Goal: Navigation & Orientation: Understand site structure

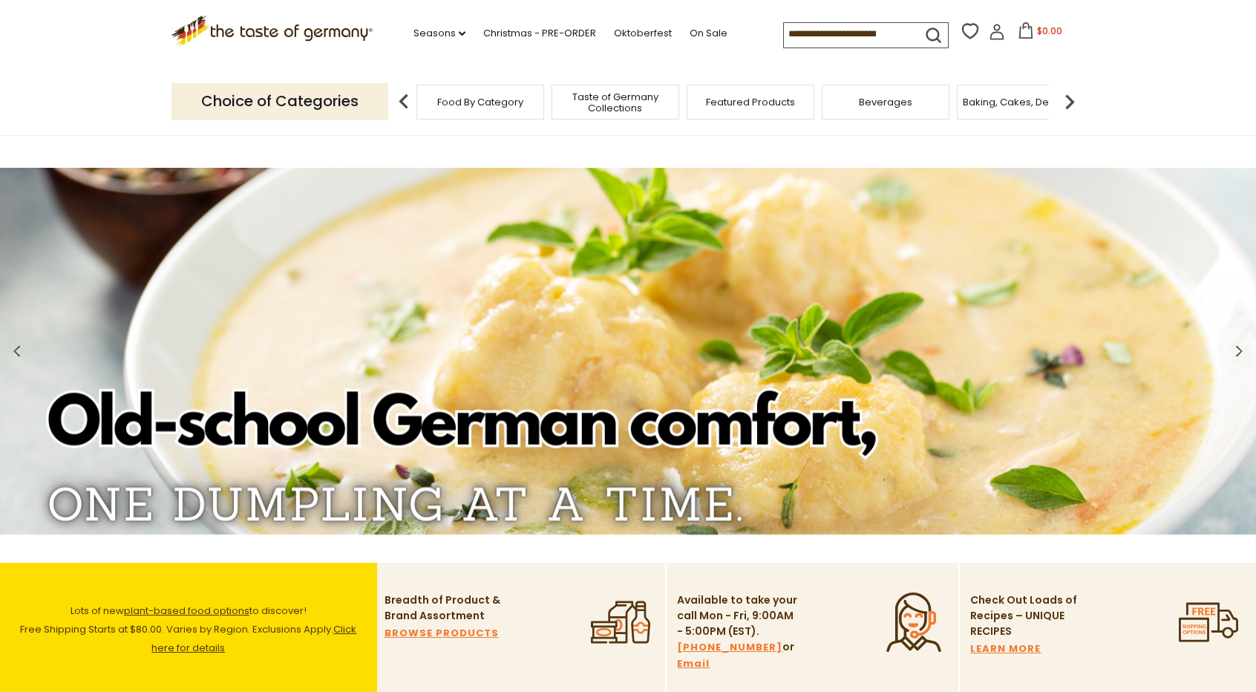
click at [471, 105] on span "Food By Category" at bounding box center [480, 102] width 86 height 11
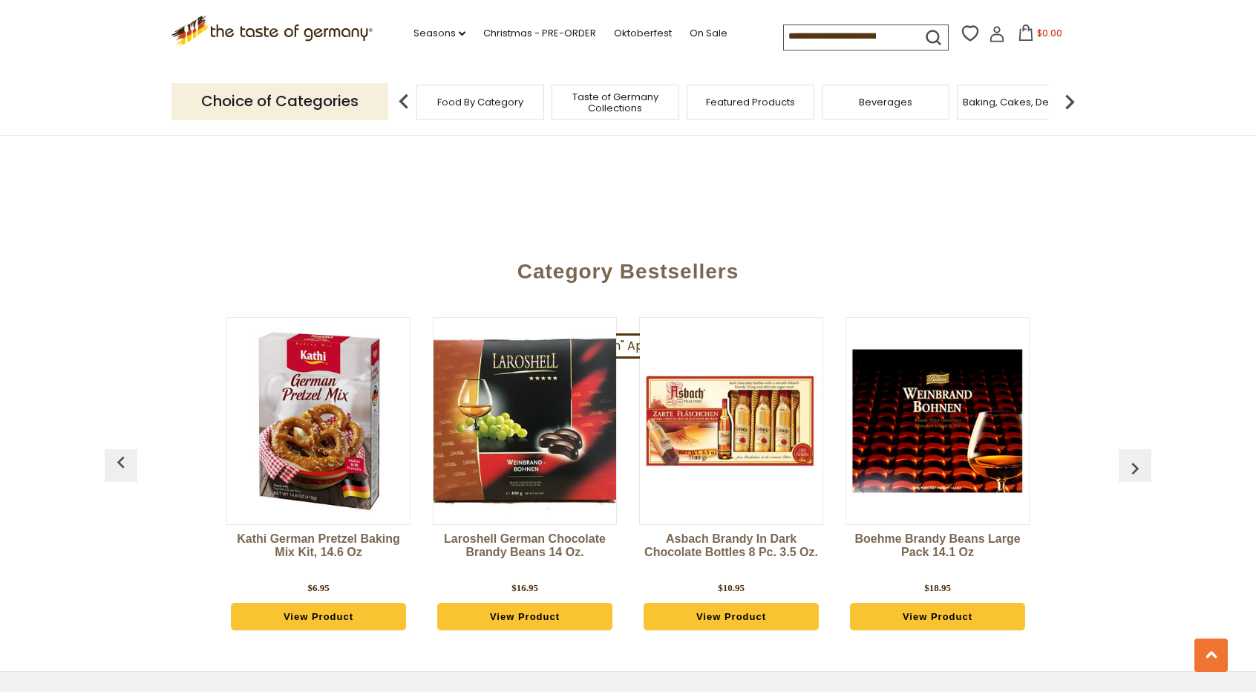
scroll to position [3563, 0]
